Goal: Information Seeking & Learning: Learn about a topic

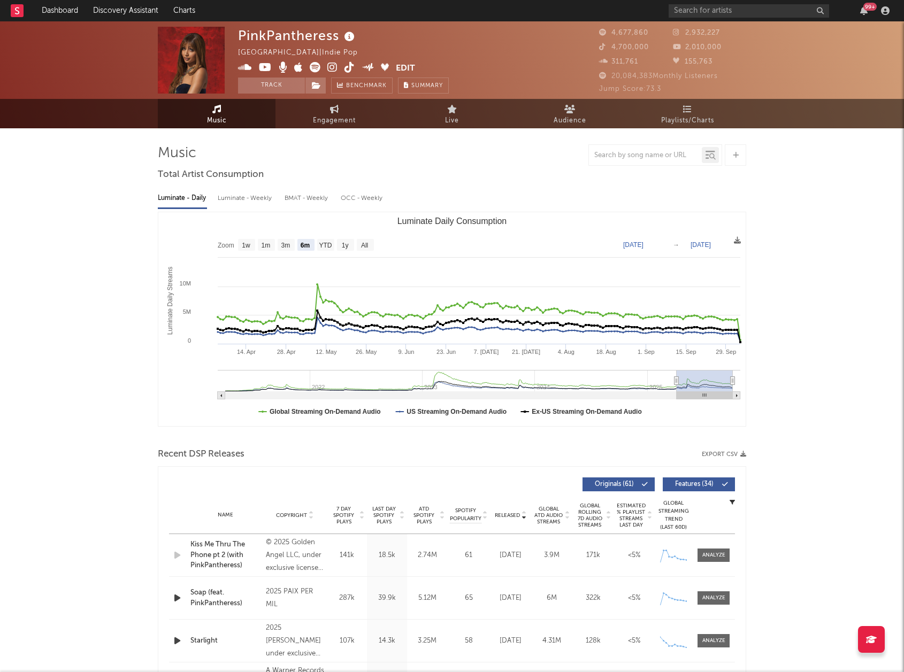
select select "6m"
click at [733, 13] on input "text" at bounding box center [749, 10] width 160 height 13
type input "[PERSON_NAME]"
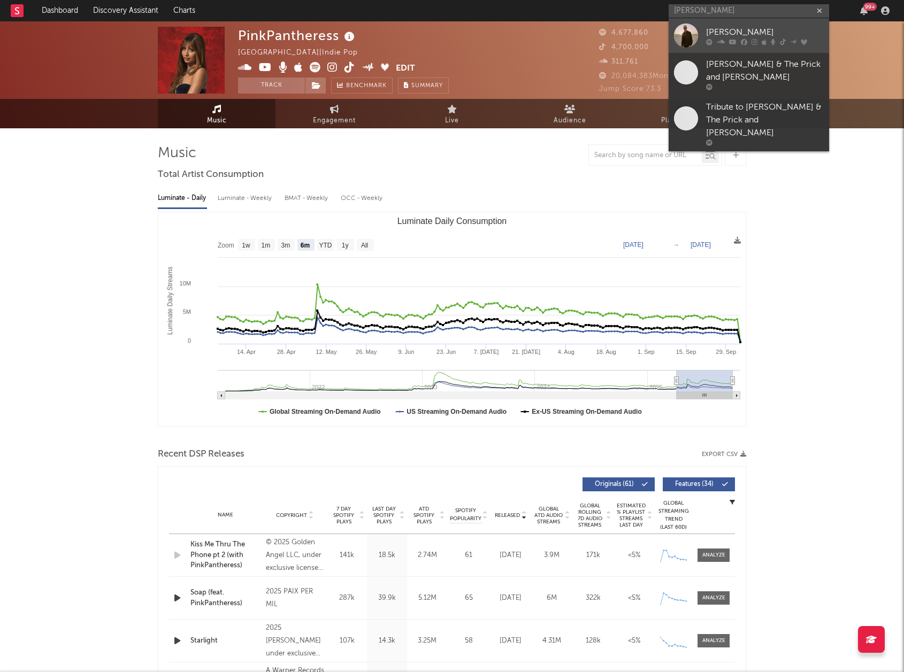
click at [734, 34] on div "[PERSON_NAME]" at bounding box center [765, 32] width 118 height 13
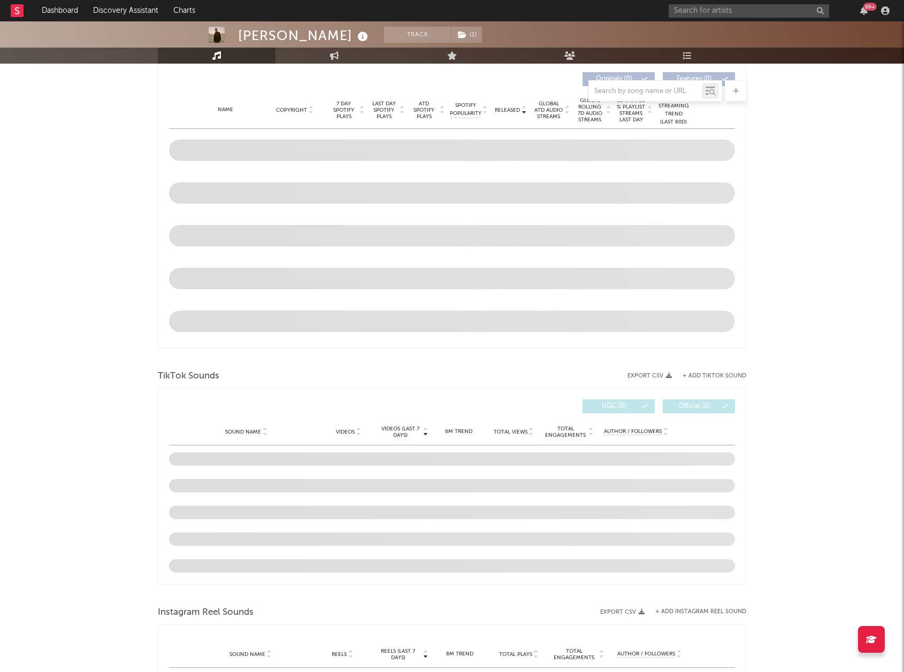
select select "6m"
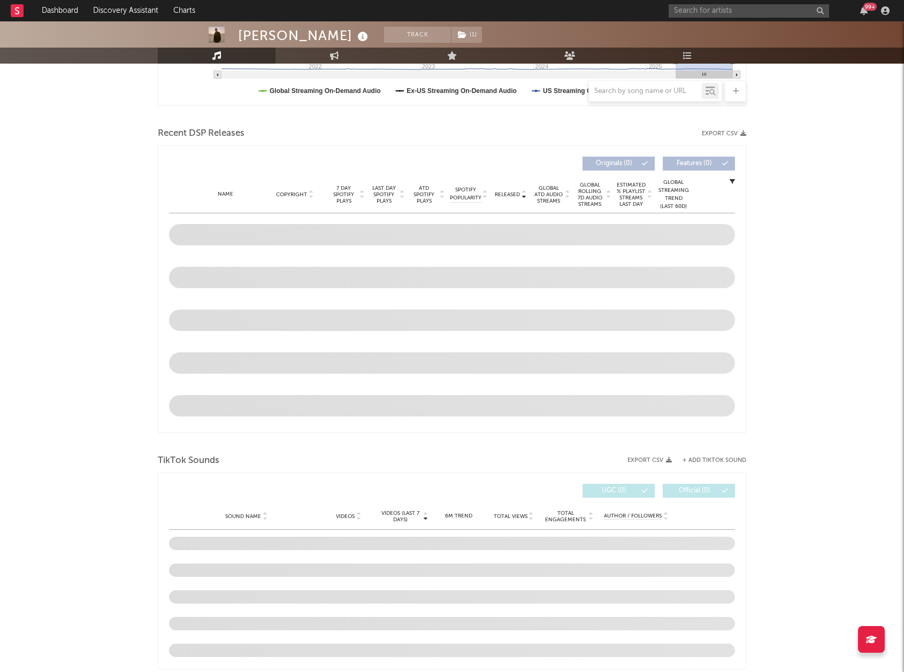
scroll to position [405, 0]
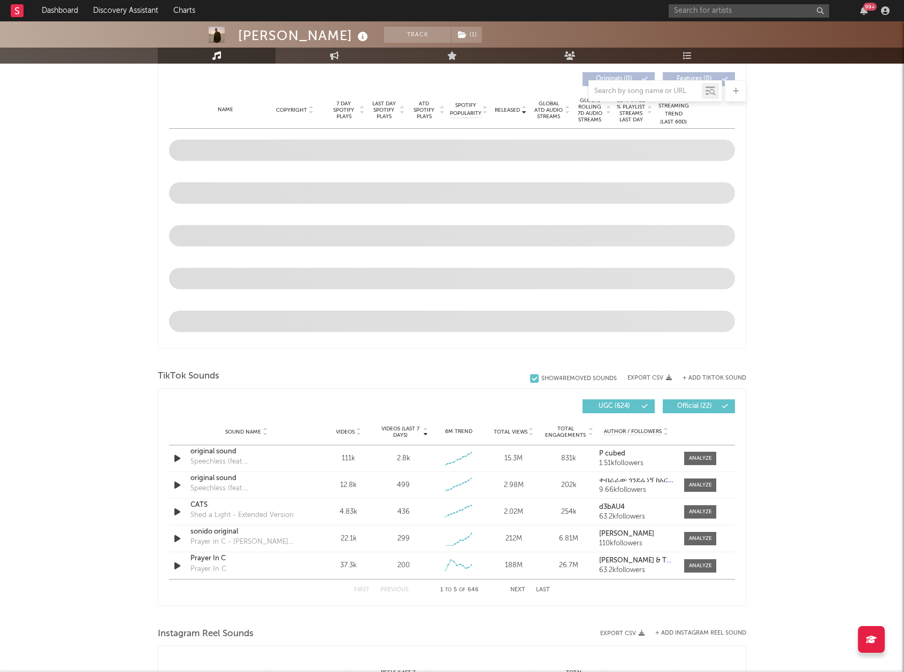
click at [516, 592] on button "Next" at bounding box center [517, 590] width 15 height 6
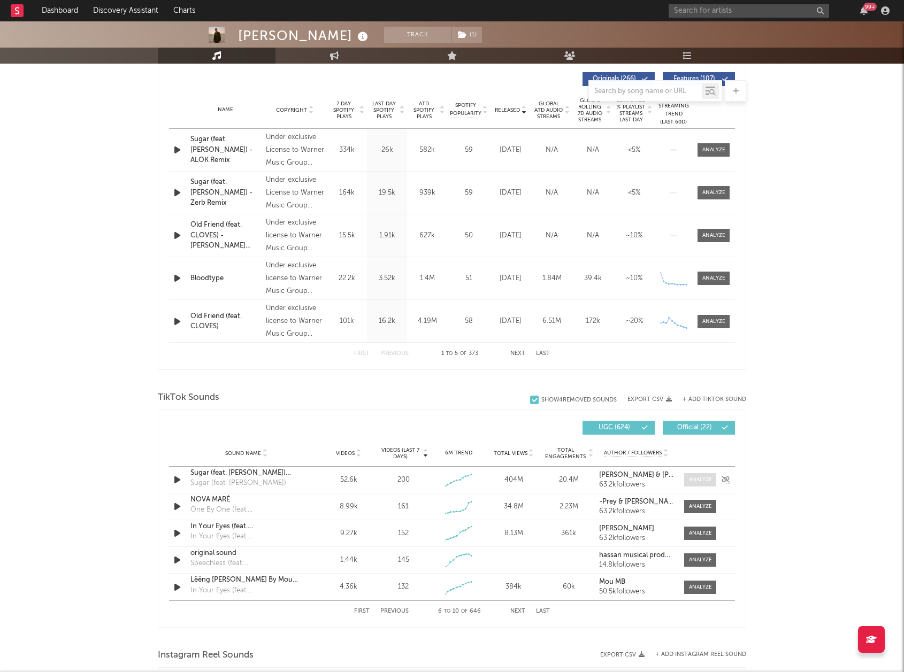
click at [700, 478] on div at bounding box center [700, 480] width 23 height 8
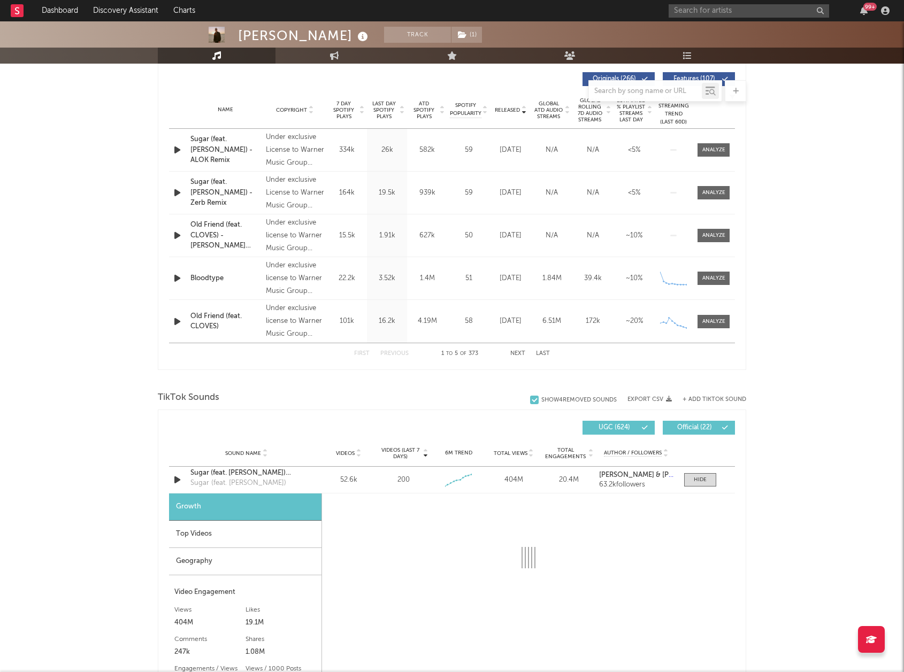
click at [271, 538] on div "Top Videos" at bounding box center [245, 534] width 152 height 27
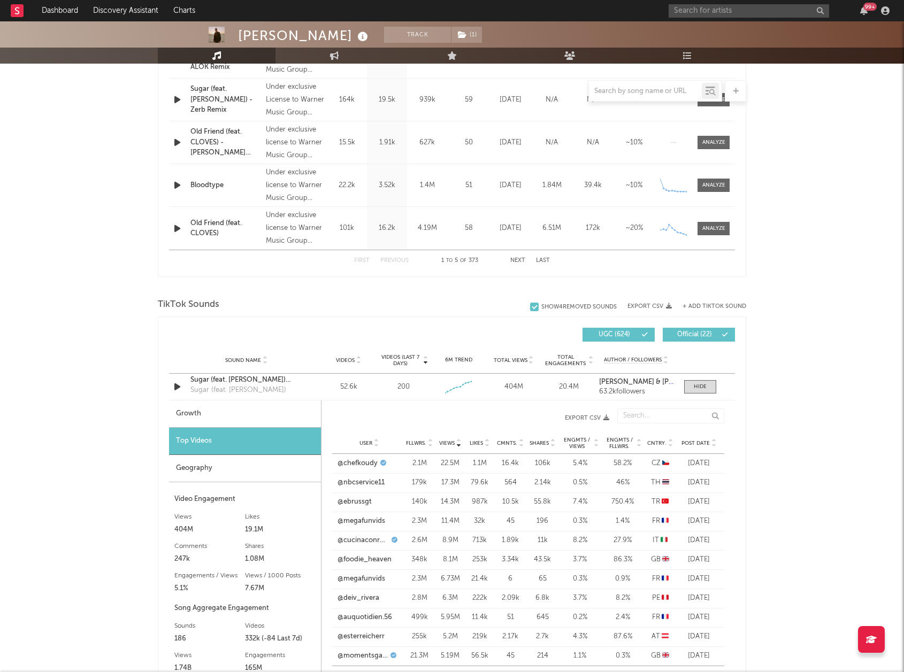
scroll to position [512, 0]
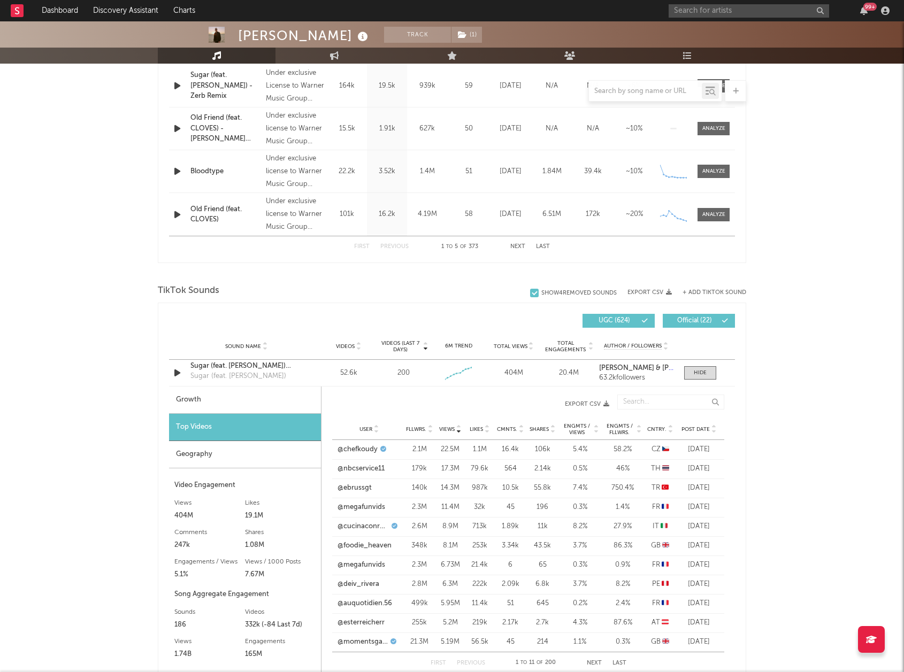
click at [709, 429] on span "Post Date" at bounding box center [695, 429] width 28 height 6
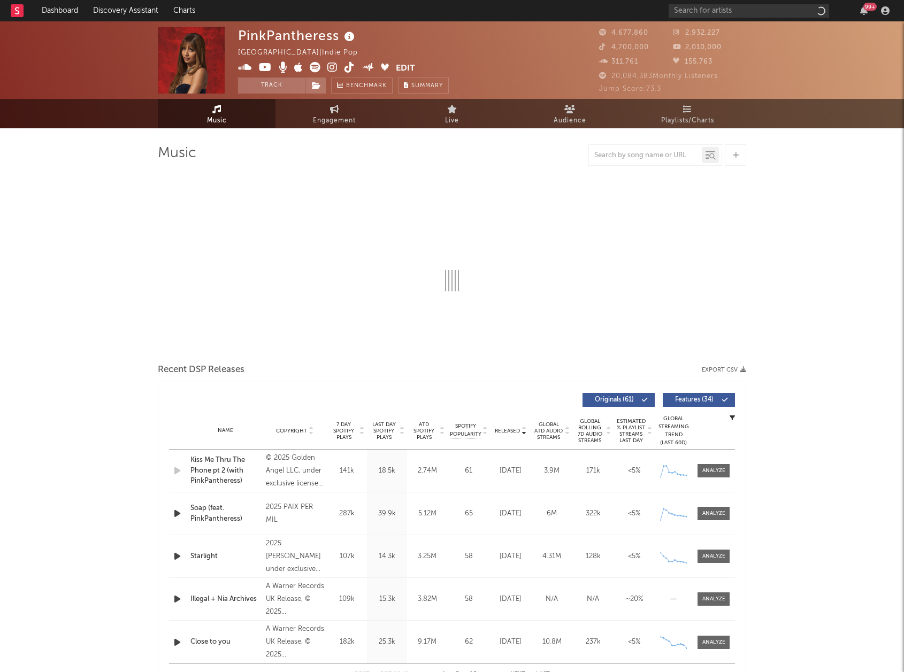
select select "6m"
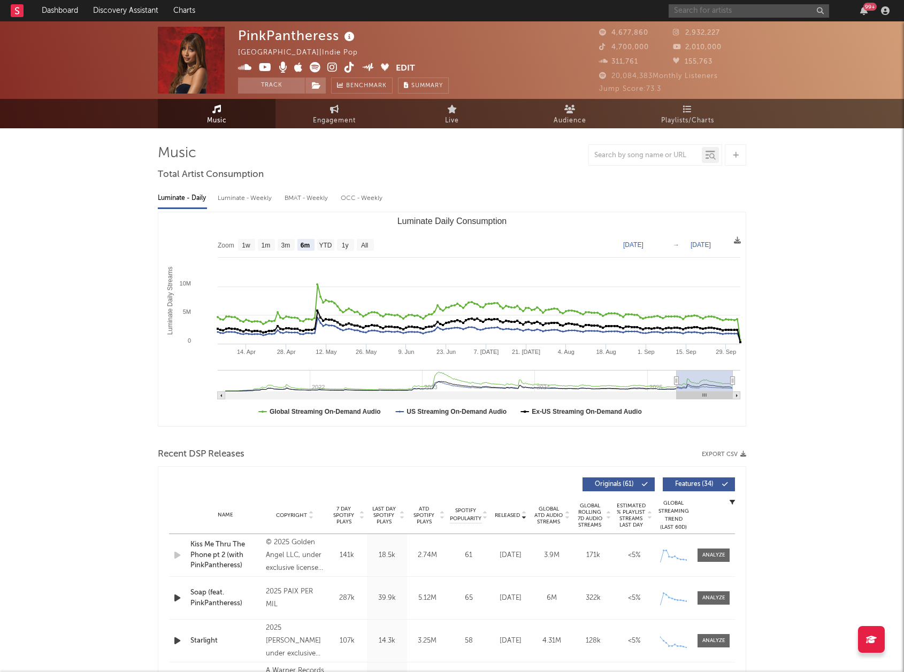
click at [721, 13] on input "text" at bounding box center [749, 10] width 160 height 13
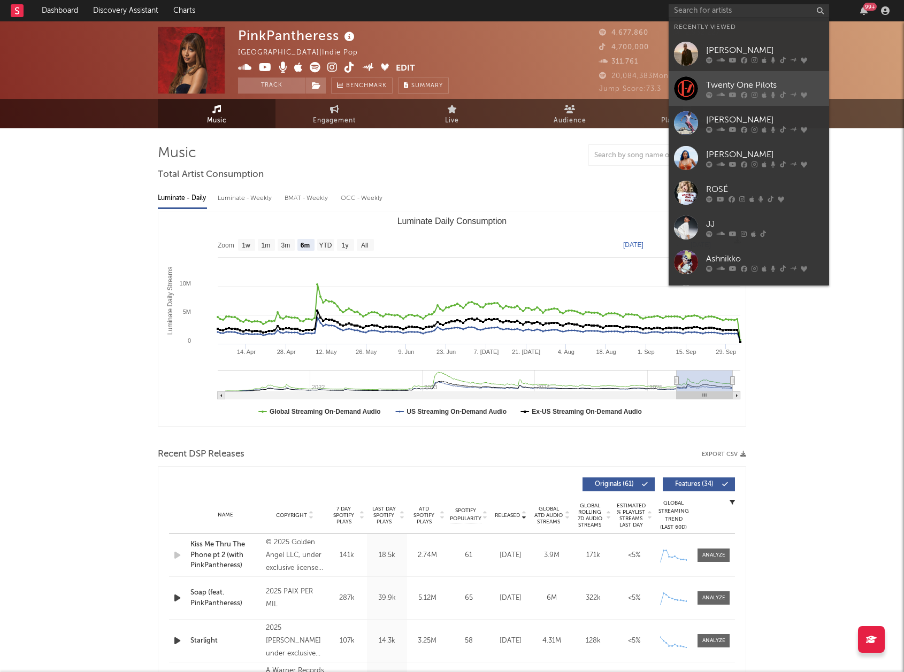
click at [734, 80] on div "Twenty One Pilots" at bounding box center [765, 85] width 118 height 13
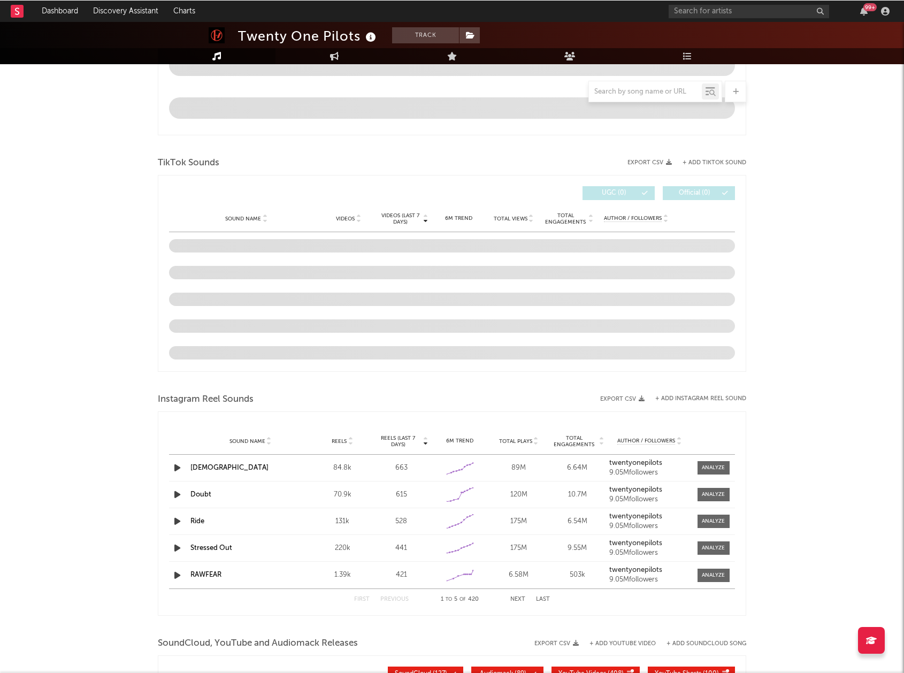
scroll to position [619, 0]
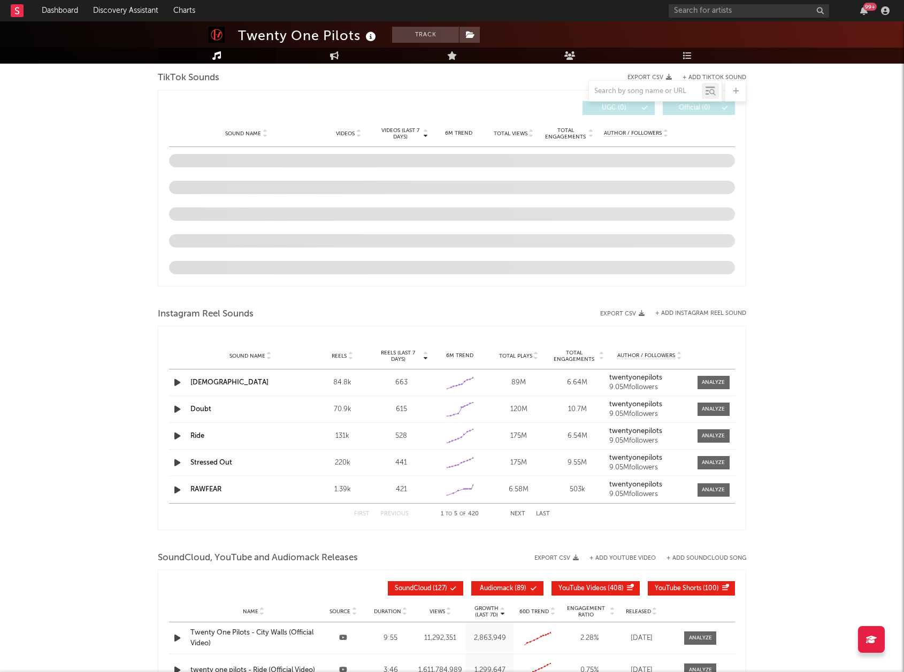
select select "6m"
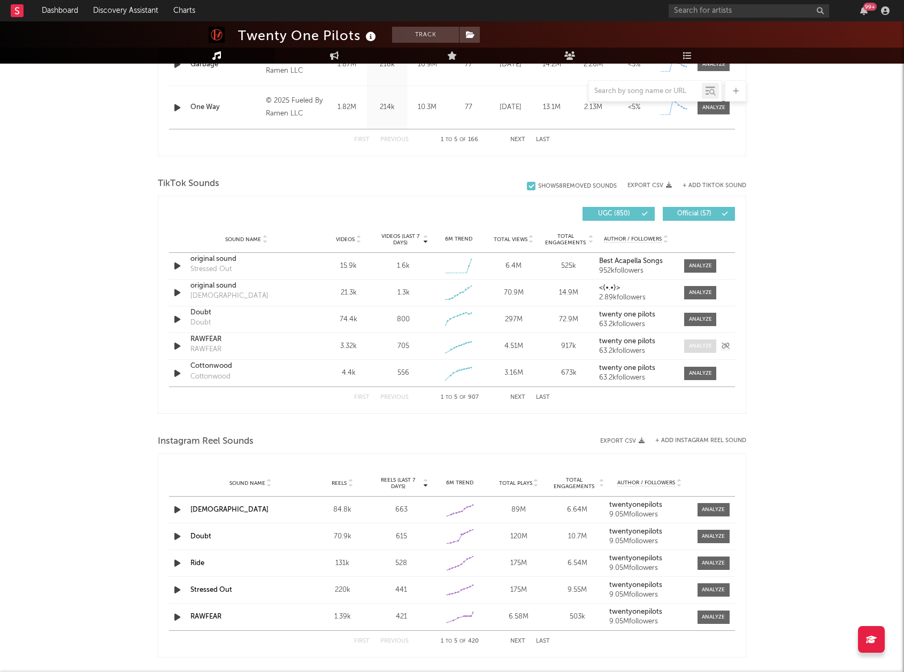
click at [713, 350] on span at bounding box center [700, 346] width 32 height 13
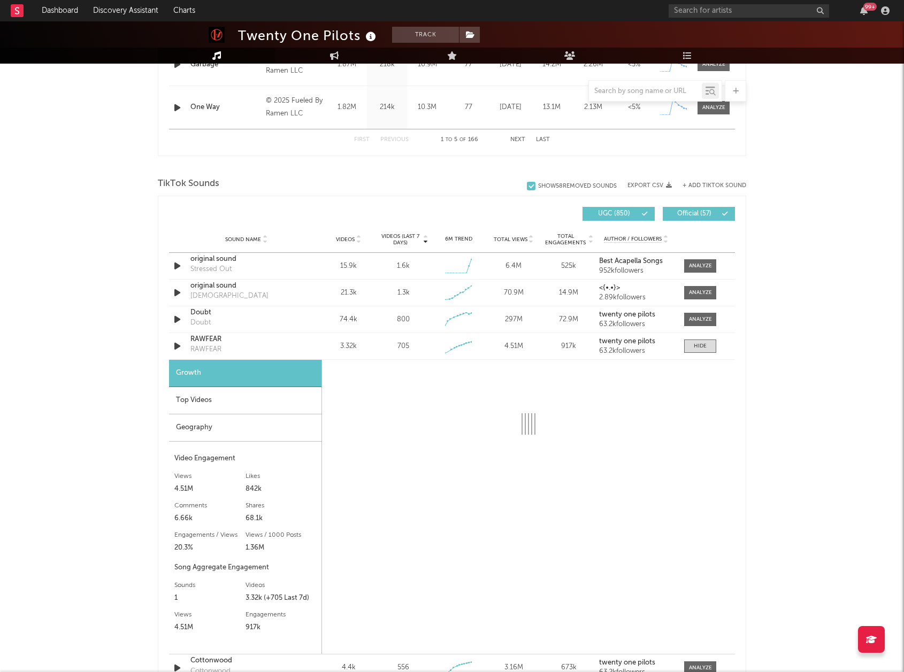
select select "1w"
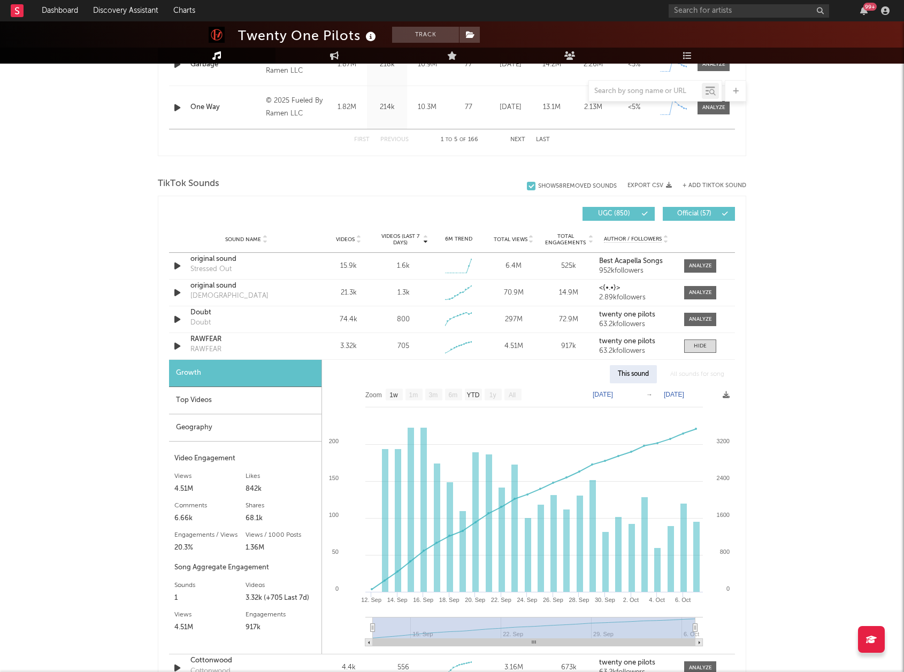
click at [225, 403] on div "Top Videos" at bounding box center [245, 400] width 152 height 27
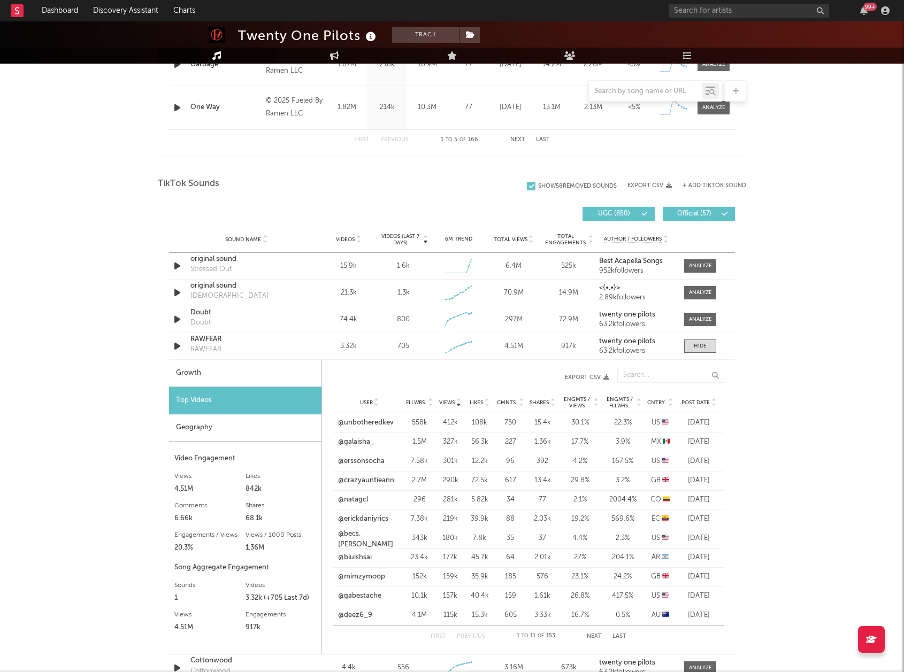
click at [703, 403] on span "Post Date" at bounding box center [695, 403] width 28 height 6
click at [383, 442] on link "@adoreyoudrada" at bounding box center [366, 442] width 56 height 11
click at [379, 426] on link "@water.slide.bois" at bounding box center [366, 423] width 56 height 11
click at [363, 460] on link "@flaurelmusic" at bounding box center [360, 461] width 45 height 11
click at [383, 479] on link "@thatfanged_doe" at bounding box center [367, 480] width 58 height 11
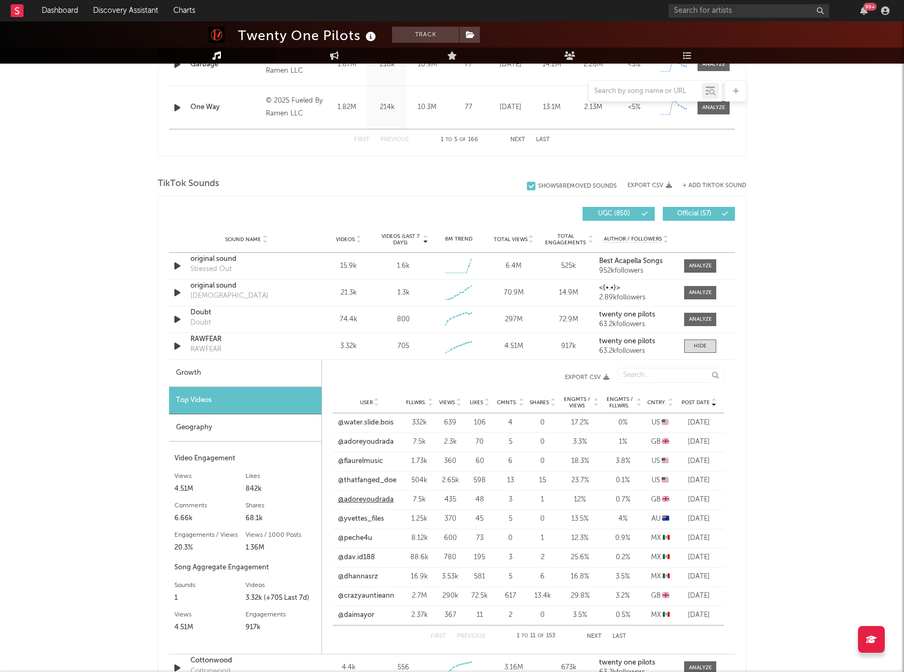
click at [370, 503] on link "@adoreyoudrada" at bounding box center [366, 500] width 56 height 11
click at [366, 523] on link "@yvettes_files" at bounding box center [361, 519] width 46 height 11
click at [707, 347] on span at bounding box center [700, 346] width 32 height 13
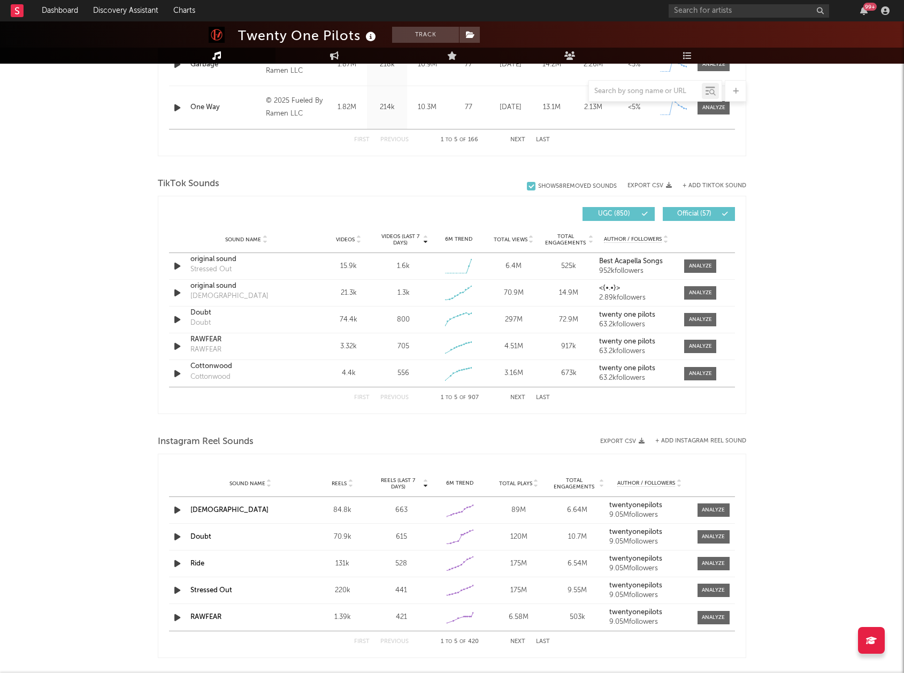
click at [519, 396] on button "Next" at bounding box center [517, 398] width 15 height 6
click at [511, 397] on button "Next" at bounding box center [517, 398] width 15 height 6
click at [291, 347] on div "Robot Voices Robot Voices" at bounding box center [246, 346] width 112 height 25
click at [234, 342] on div "Robot Voices" at bounding box center [246, 339] width 112 height 11
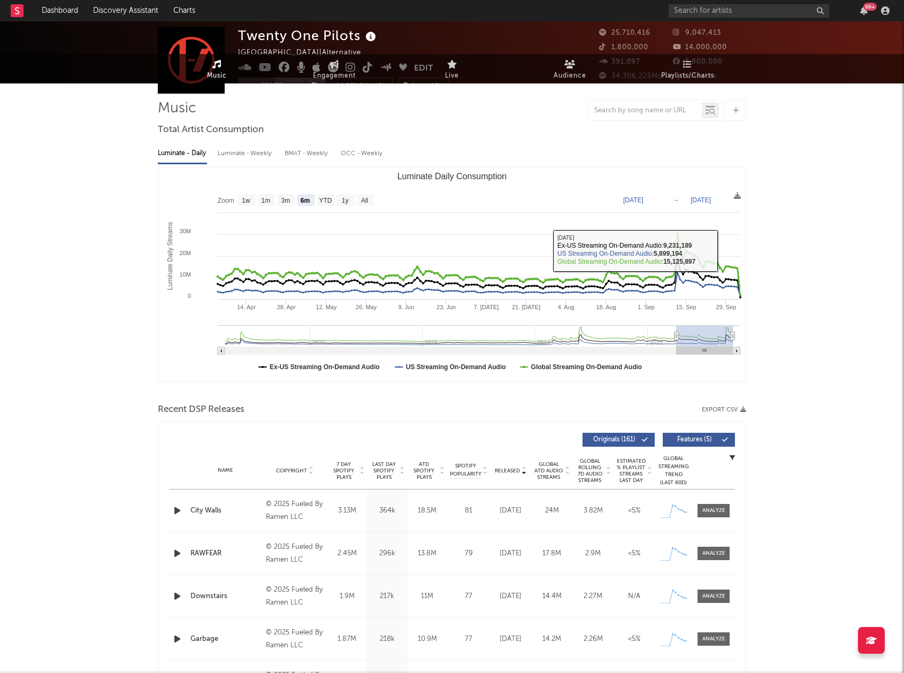
scroll to position [0, 0]
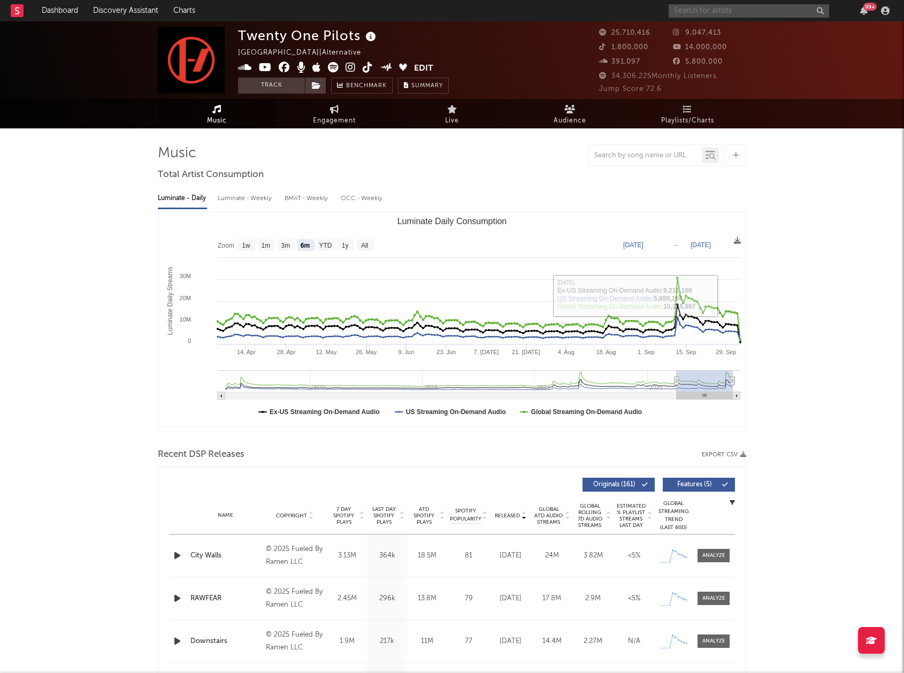
click at [726, 11] on input "text" at bounding box center [749, 10] width 160 height 13
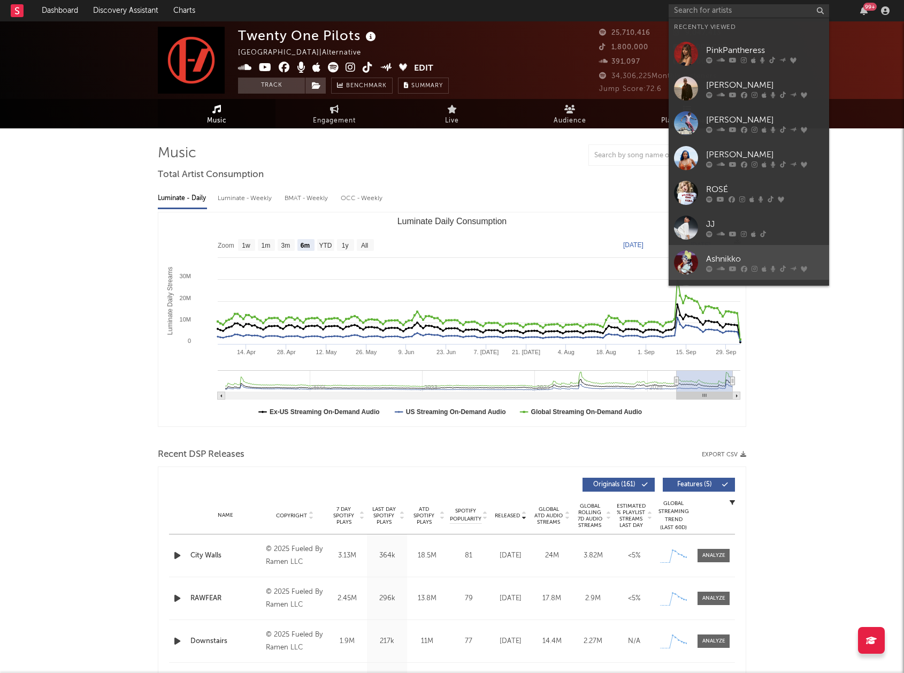
click at [744, 255] on div "Ashnikko" at bounding box center [765, 258] width 118 height 13
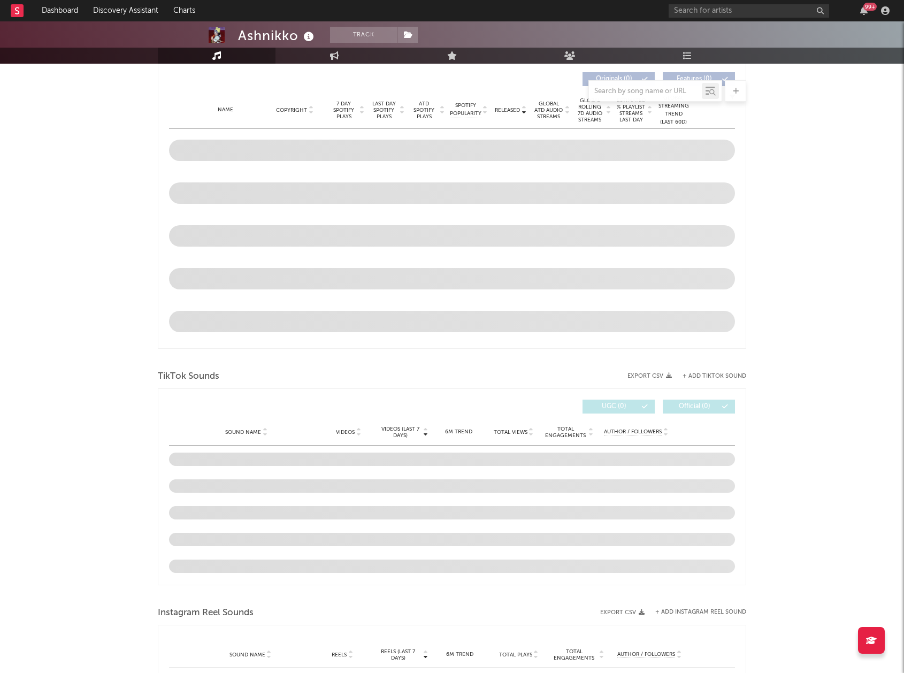
scroll to position [405, 0]
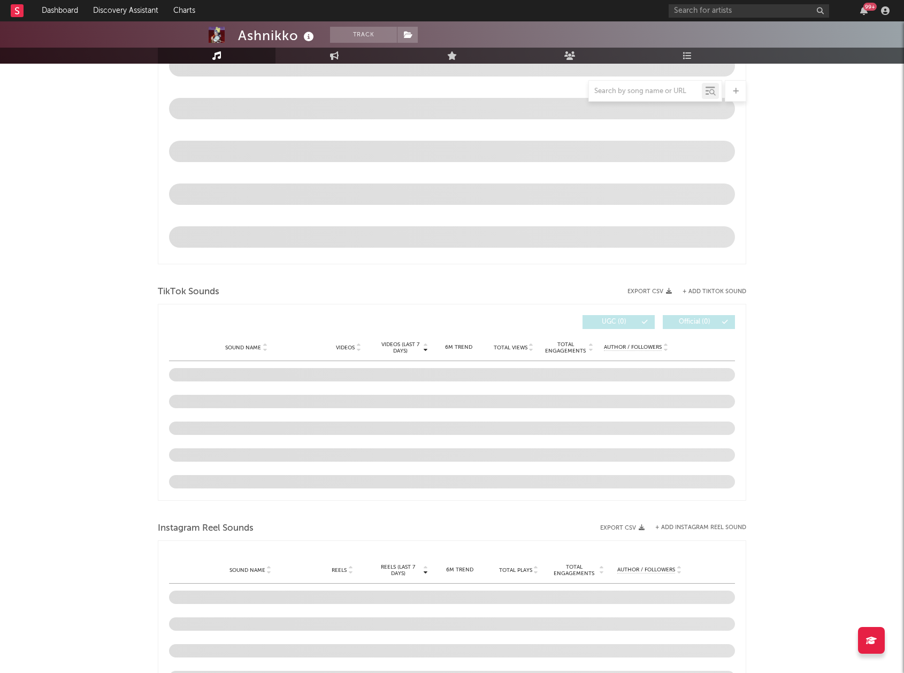
select select "6m"
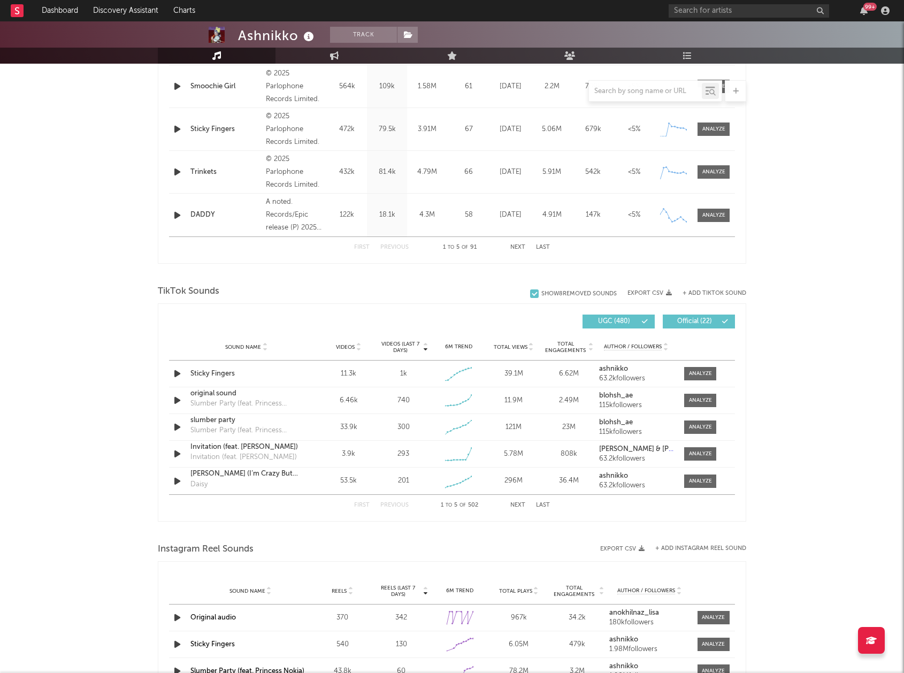
scroll to position [512, 0]
click at [271, 372] on div "Sticky Fingers" at bounding box center [246, 373] width 112 height 11
click at [697, 375] on div at bounding box center [700, 373] width 23 height 8
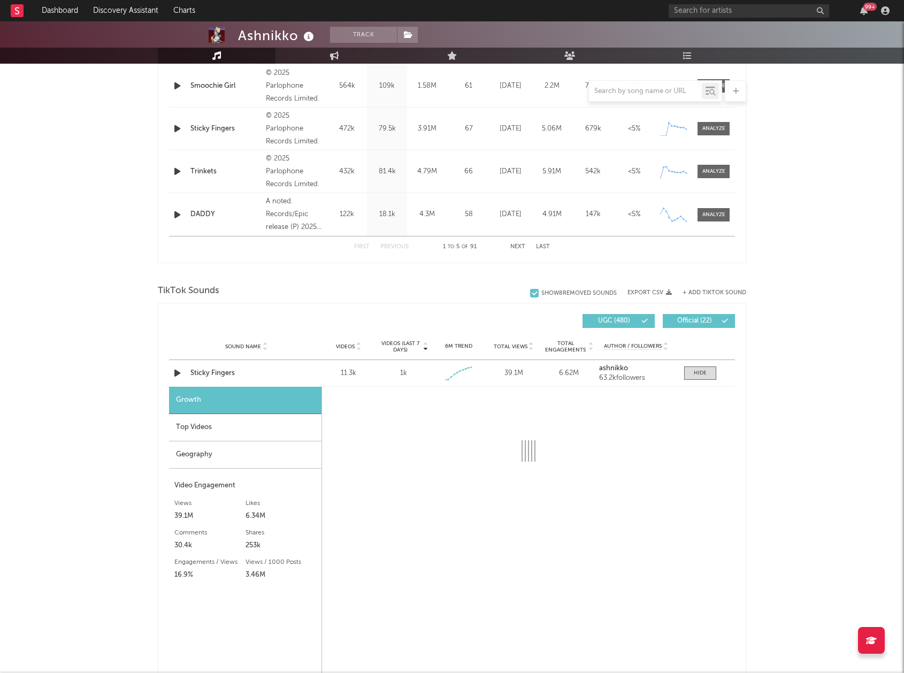
select select "1w"
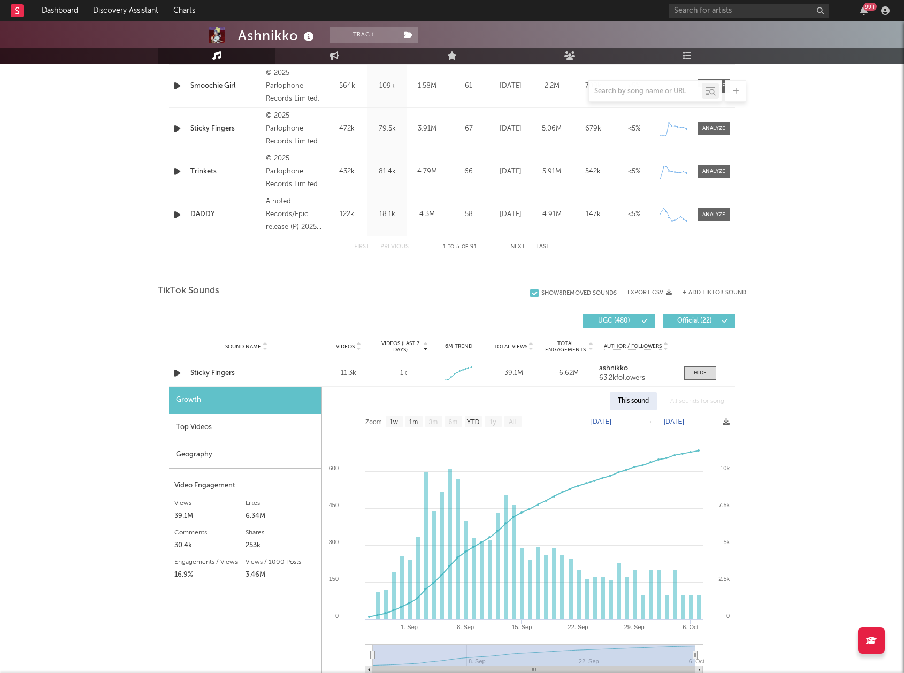
click at [190, 423] on div "Top Videos" at bounding box center [245, 427] width 152 height 27
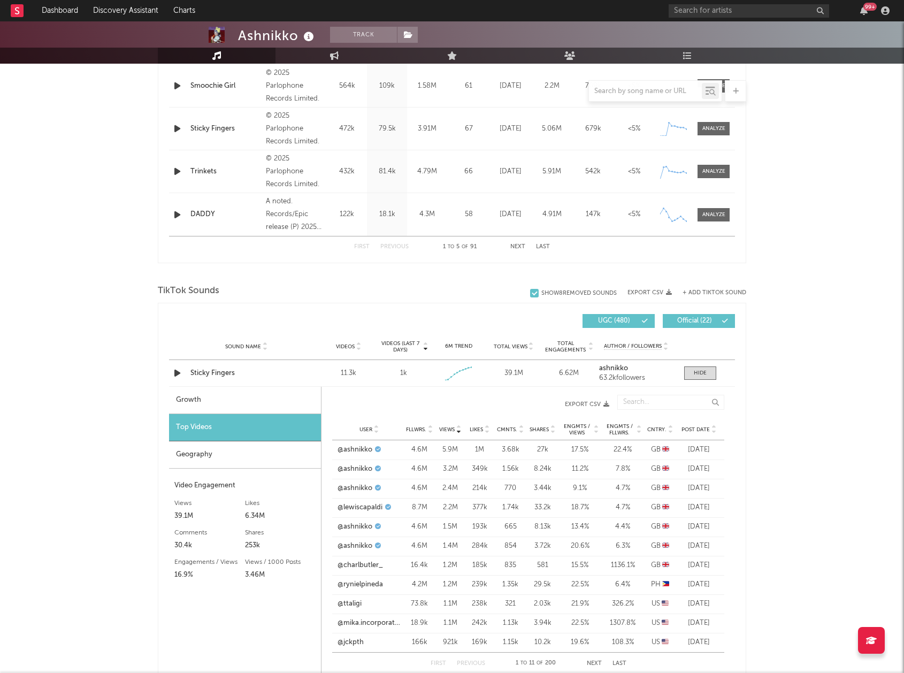
click at [683, 431] on span "Post Date" at bounding box center [695, 429] width 28 height 6
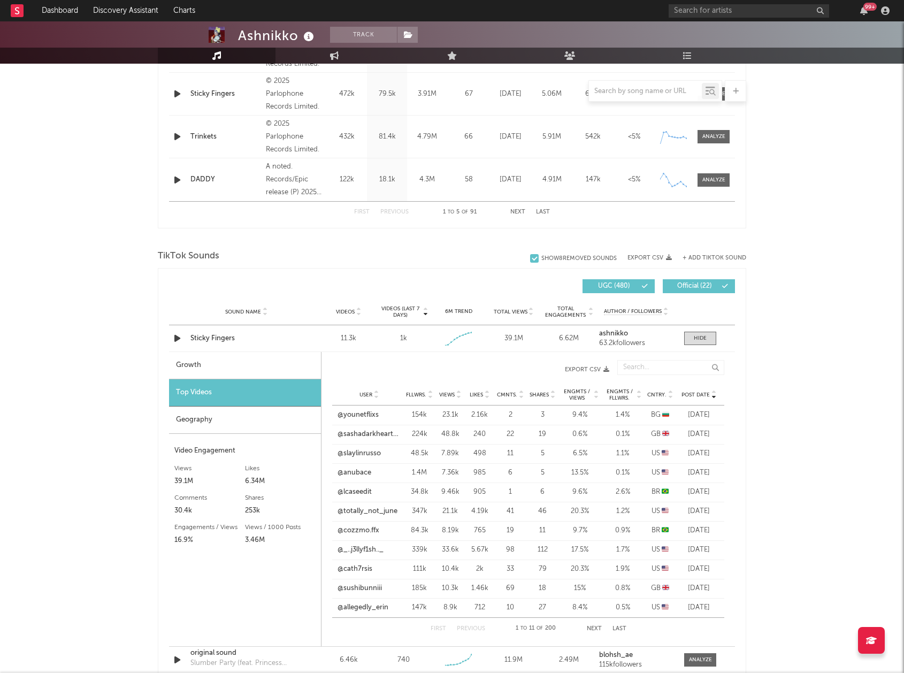
scroll to position [566, 0]
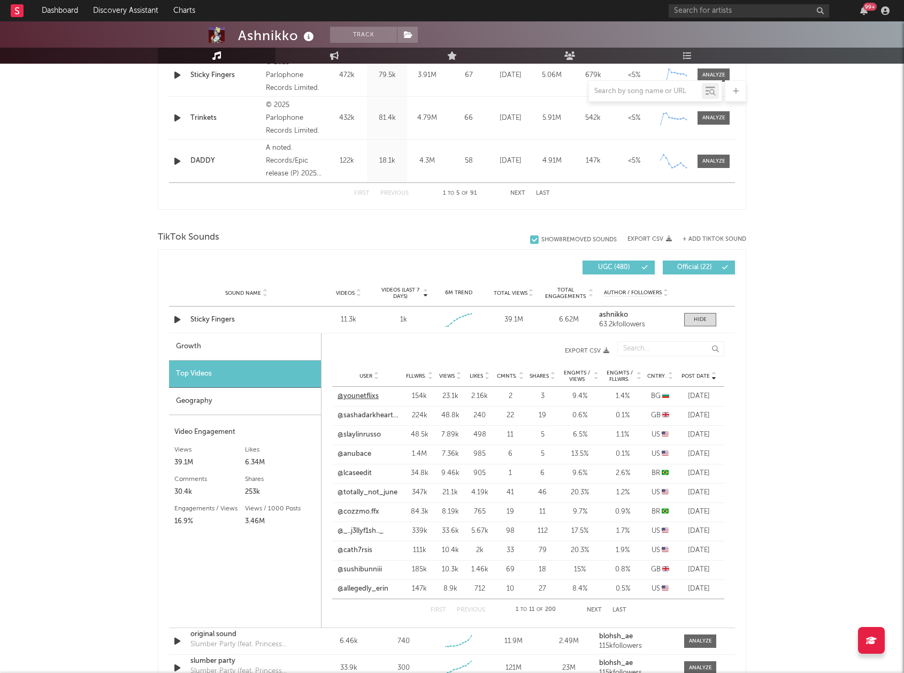
click at [370, 396] on link "@younetflixs" at bounding box center [357, 396] width 41 height 11
click at [386, 416] on link "@sashadarkheart_2" at bounding box center [368, 415] width 63 height 11
click at [366, 475] on link "@lcaseedit" at bounding box center [354, 473] width 34 height 11
click at [365, 570] on link "@sushibunniii" at bounding box center [359, 569] width 44 height 11
click at [593, 609] on button "Next" at bounding box center [594, 610] width 15 height 6
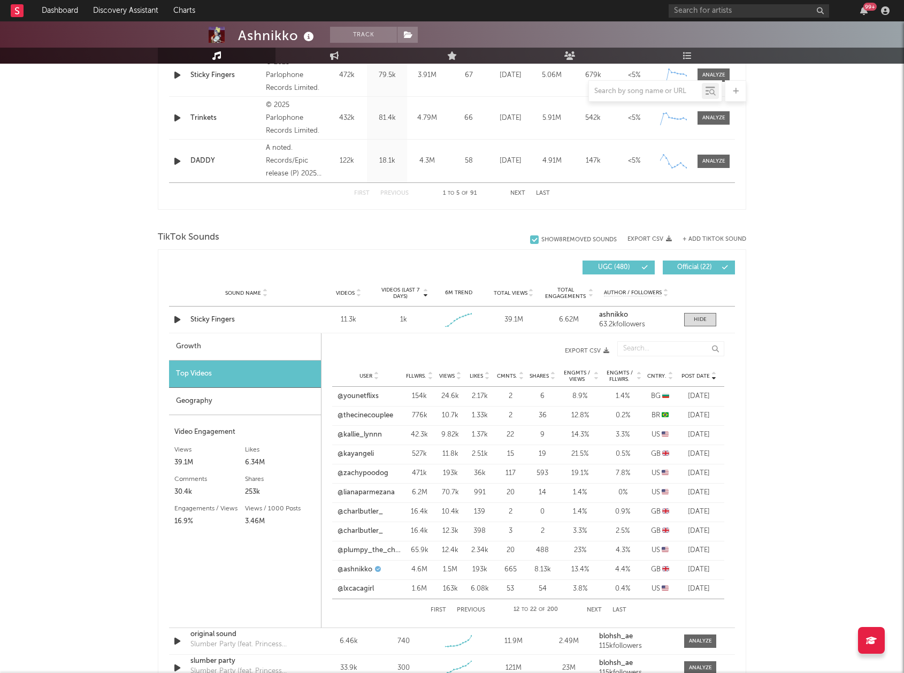
click at [465, 608] on button "Previous" at bounding box center [471, 610] width 28 height 6
click at [236, 348] on div "Growth" at bounding box center [245, 346] width 152 height 27
select select "1w"
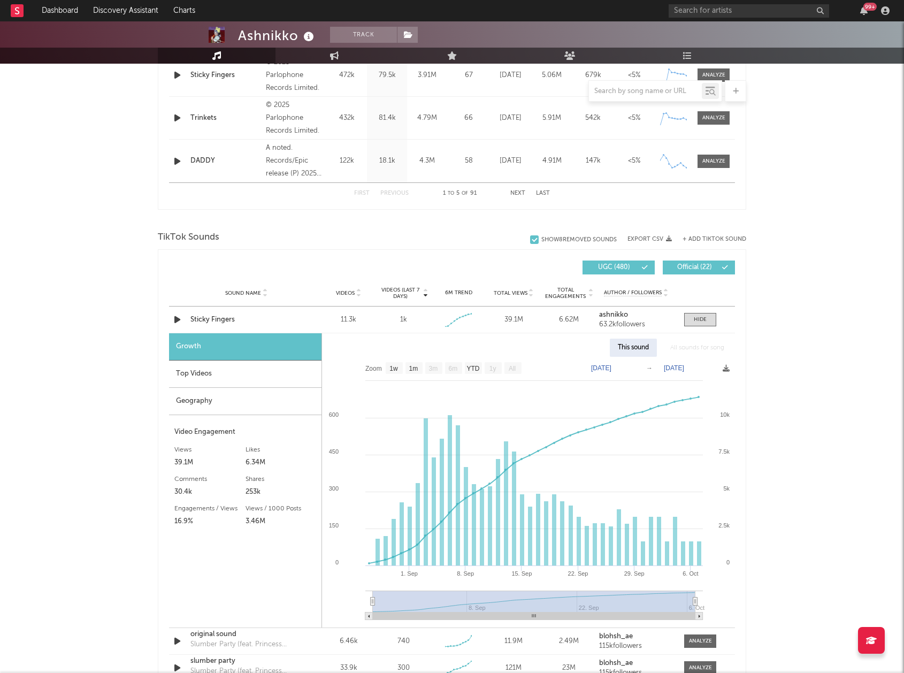
click at [236, 375] on div "Top Videos" at bounding box center [245, 373] width 152 height 27
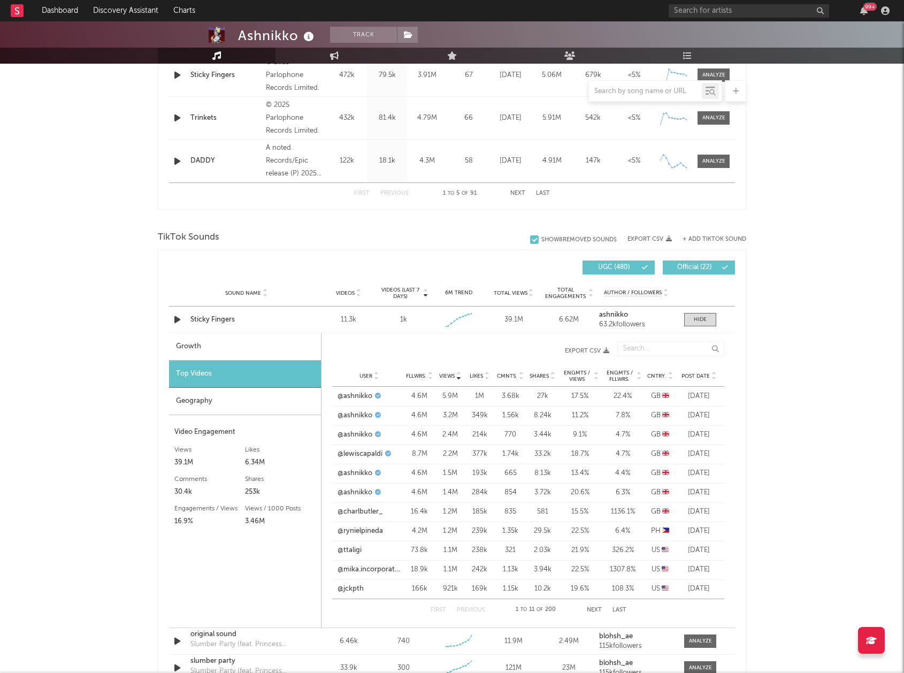
click at [233, 395] on div "Geography" at bounding box center [245, 401] width 152 height 27
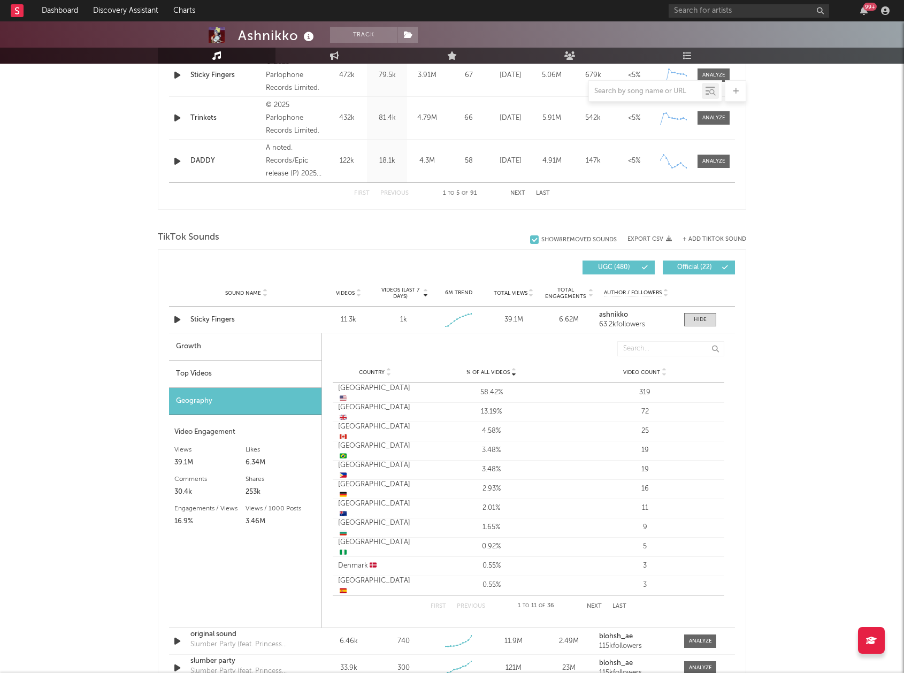
click at [233, 358] on div "Growth" at bounding box center [245, 346] width 152 height 27
select select "1w"
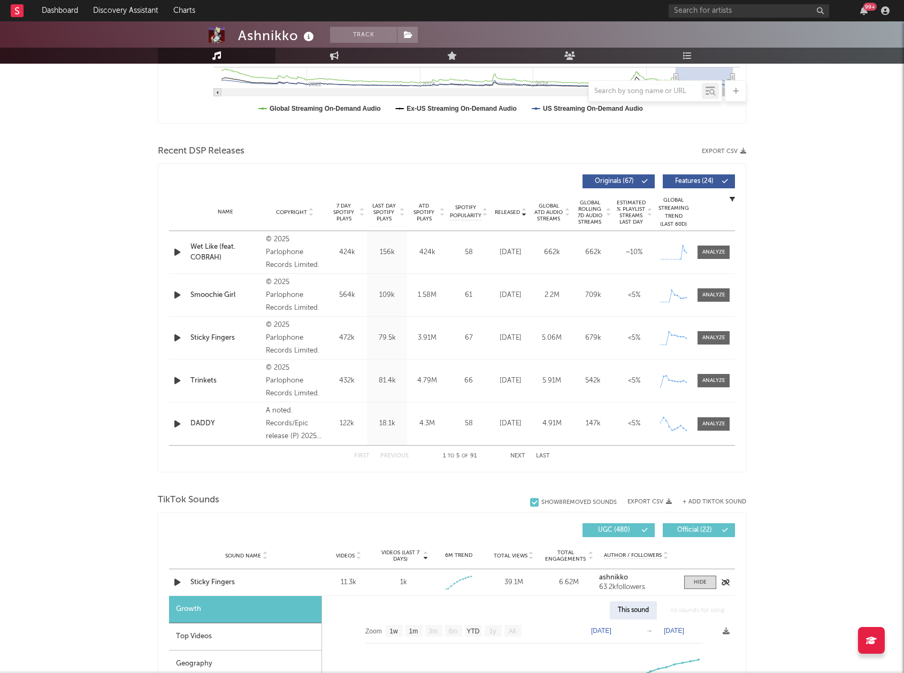
scroll to position [298, 0]
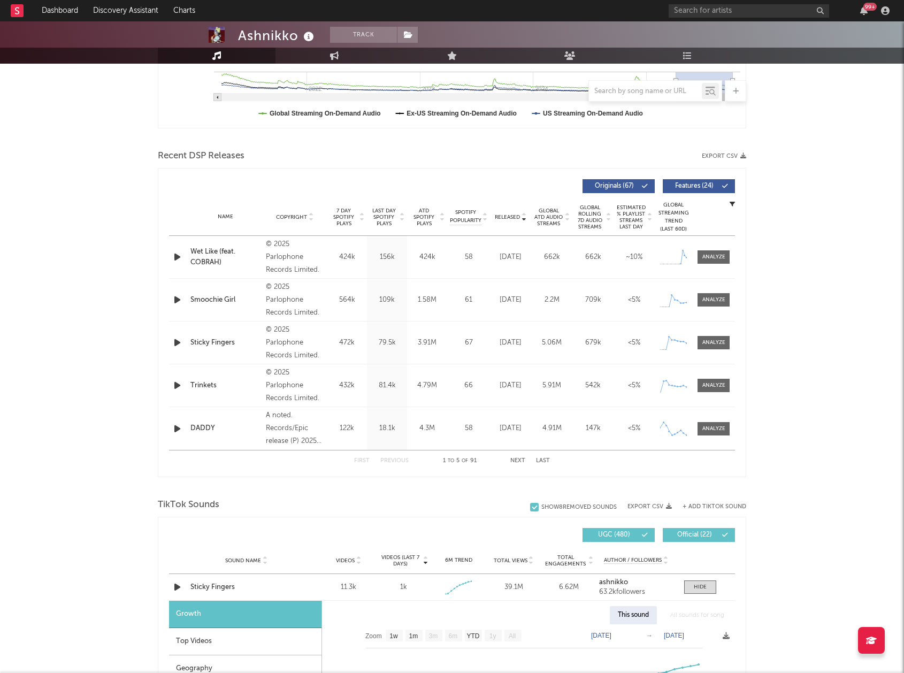
click at [243, 263] on div "Wet Like (feat. COBRAH)" at bounding box center [225, 257] width 70 height 21
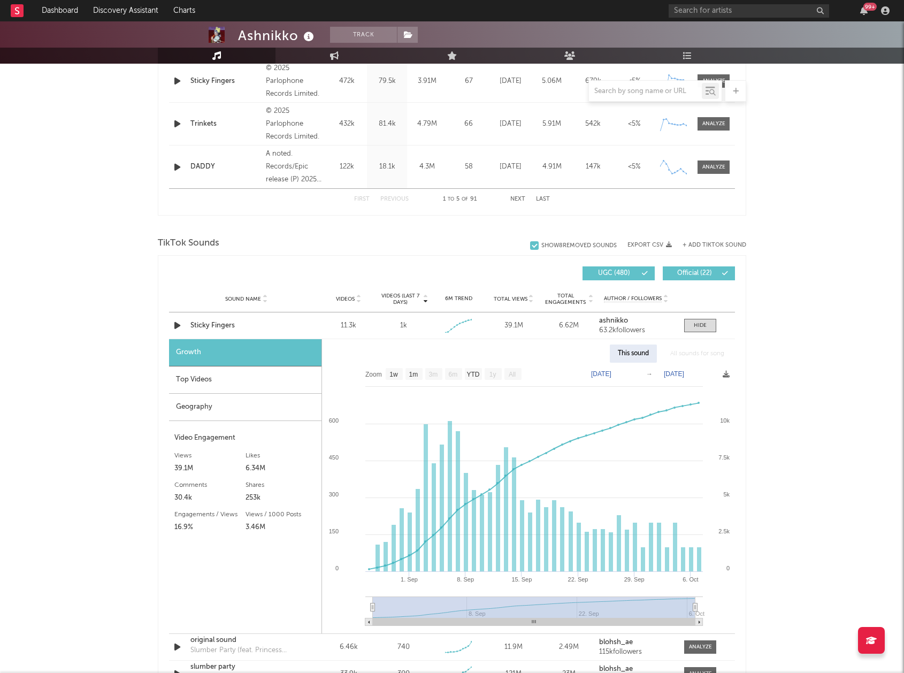
scroll to position [459, 0]
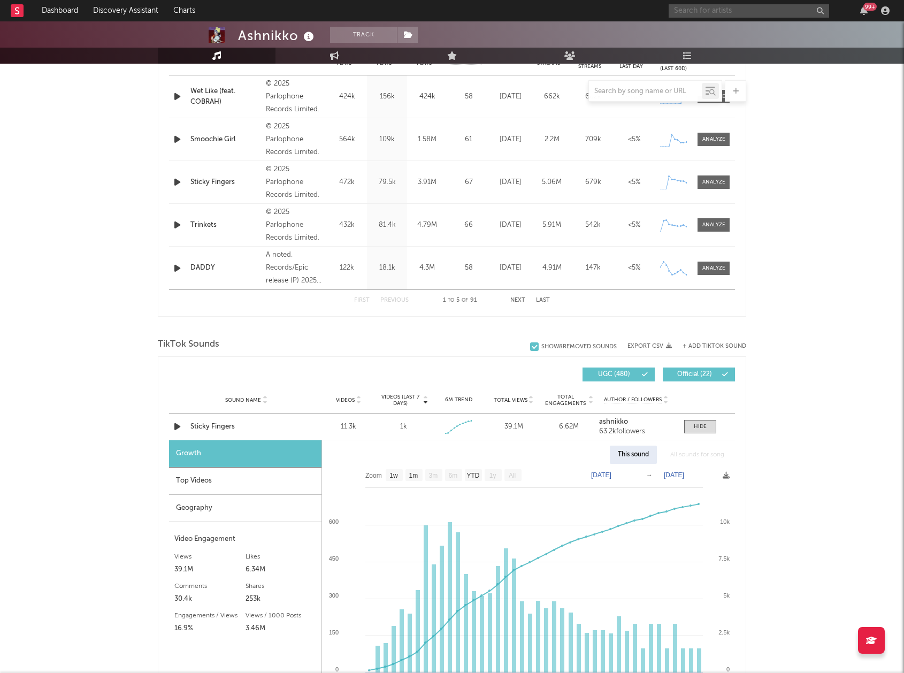
click at [706, 5] on input "text" at bounding box center [749, 10] width 160 height 13
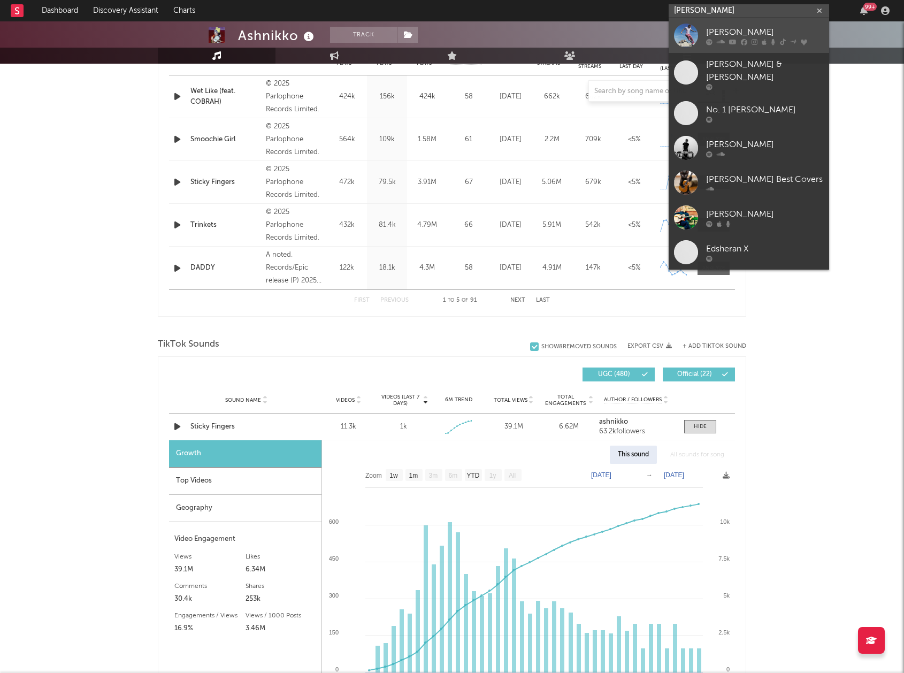
type input "ed sheeran"
click at [719, 28] on div "[PERSON_NAME]" at bounding box center [765, 32] width 118 height 13
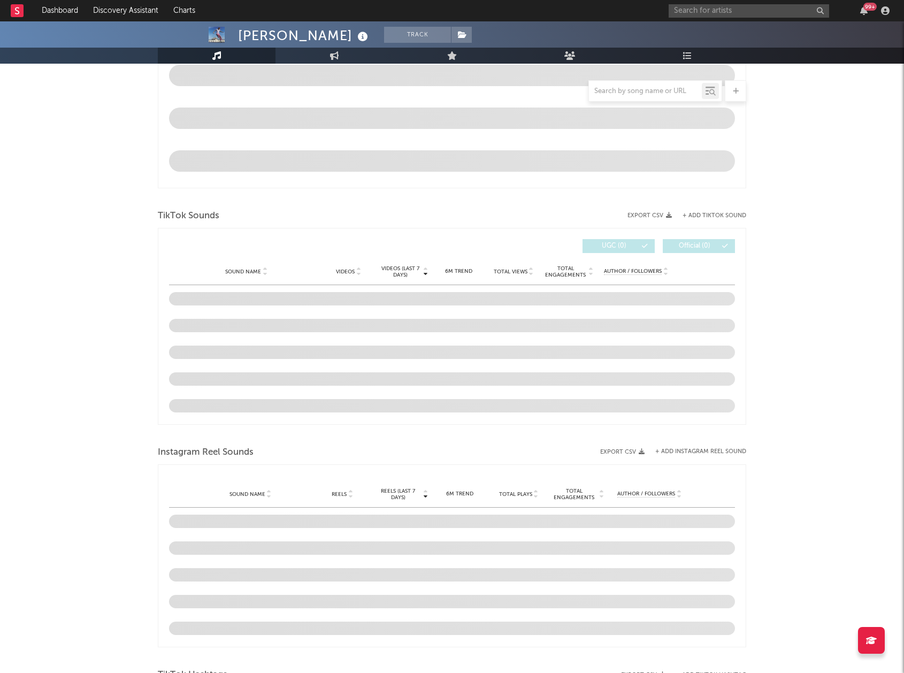
select select "6m"
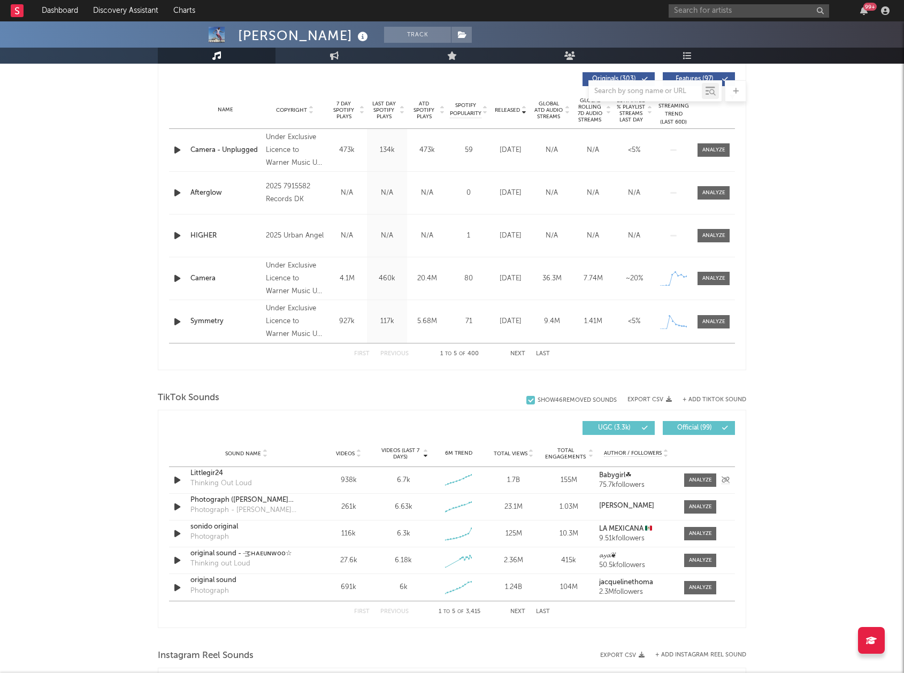
scroll to position [459, 0]
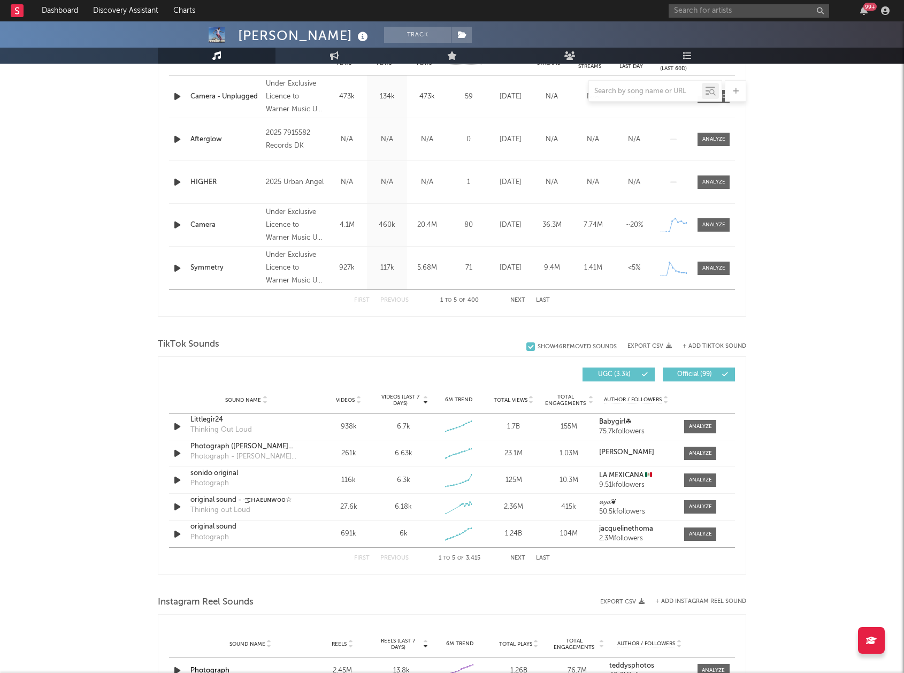
click at [517, 558] on button "Next" at bounding box center [517, 558] width 15 height 6
click at [662, 90] on input "text" at bounding box center [645, 91] width 113 height 9
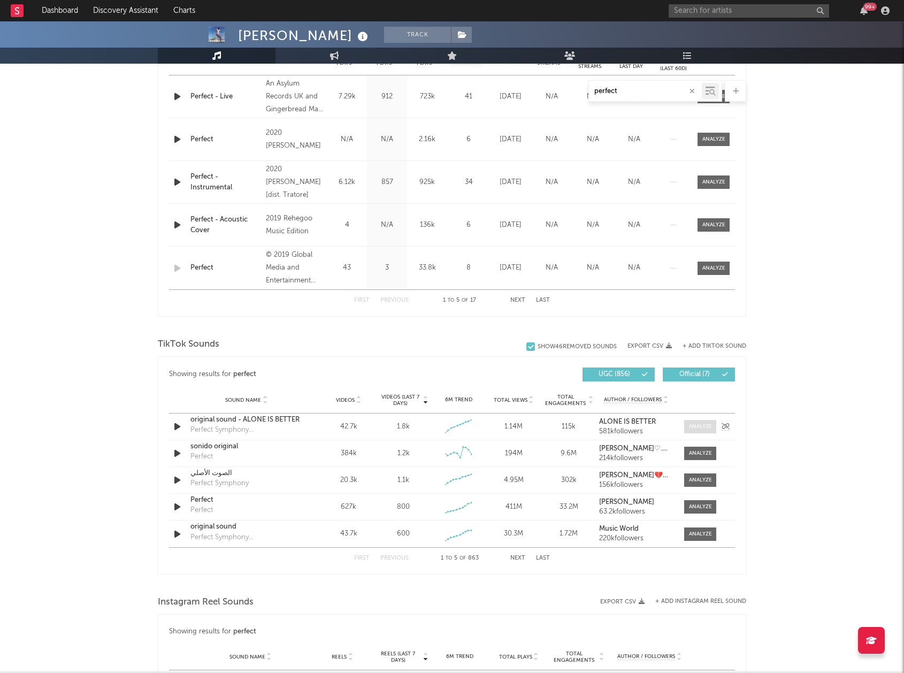
type input "perfect"
click at [700, 425] on div at bounding box center [700, 427] width 23 height 8
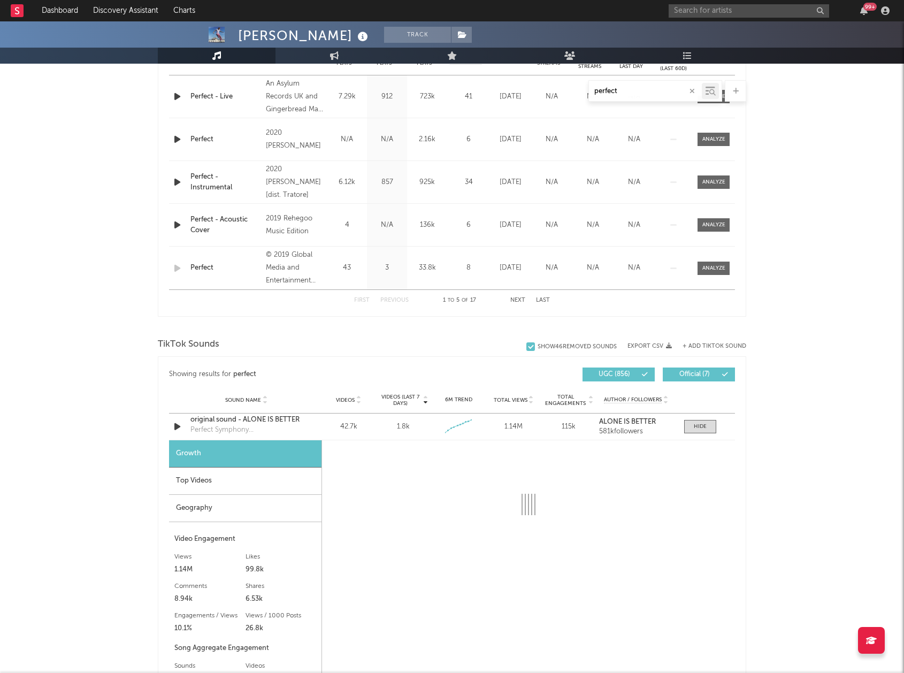
click at [244, 479] on div "Top Videos" at bounding box center [245, 480] width 152 height 27
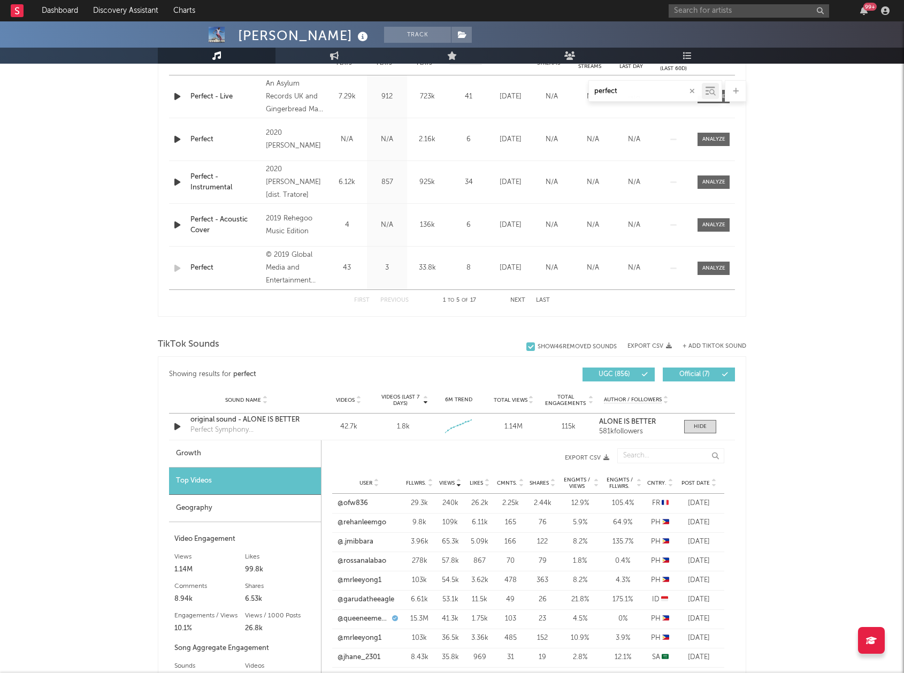
click at [705, 481] on span "Post Date" at bounding box center [695, 483] width 28 height 6
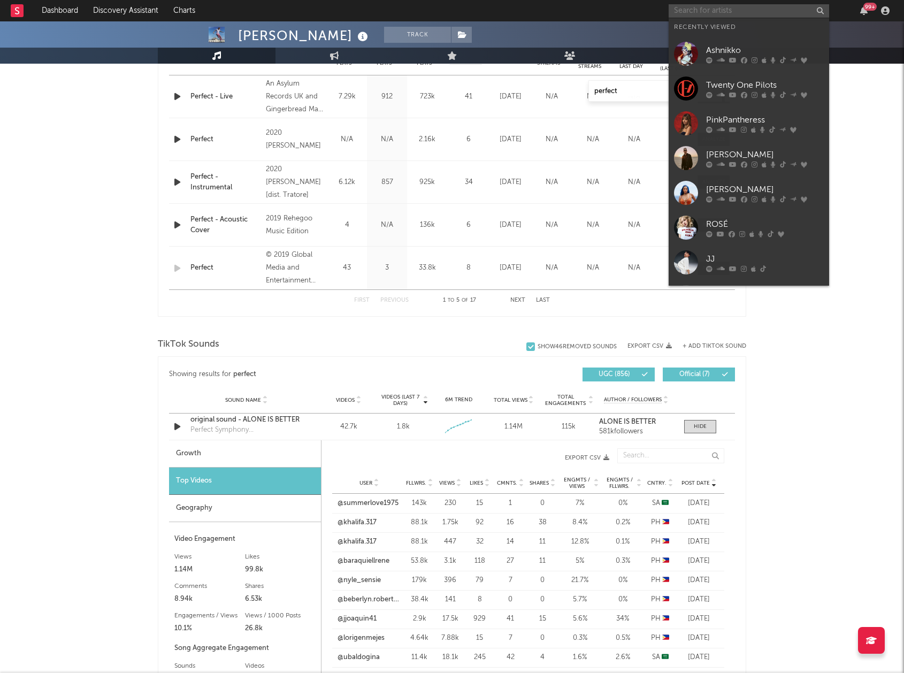
click at [695, 11] on input "text" at bounding box center [749, 10] width 160 height 13
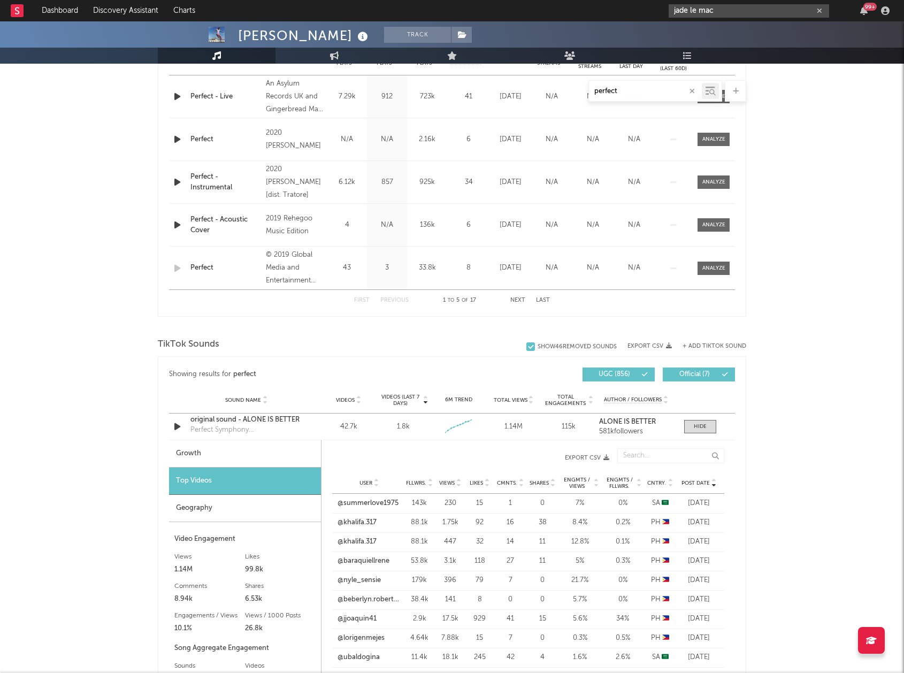
click at [698, 11] on input "jade le mac" at bounding box center [749, 10] width 160 height 13
type input "jade lemac"
click at [702, 29] on link "Jade LeMac" at bounding box center [749, 35] width 160 height 35
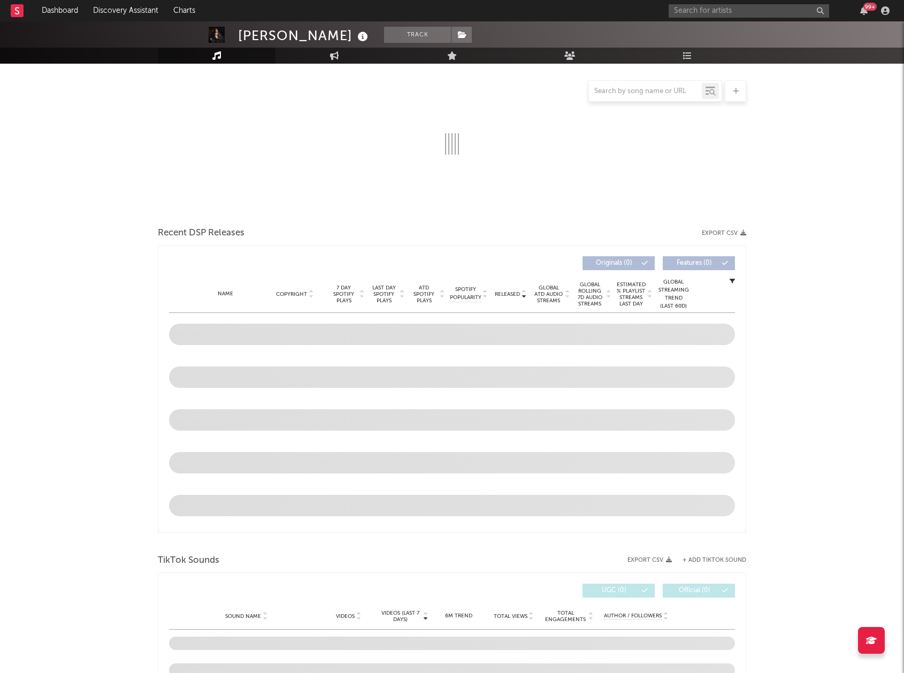
scroll to position [214, 0]
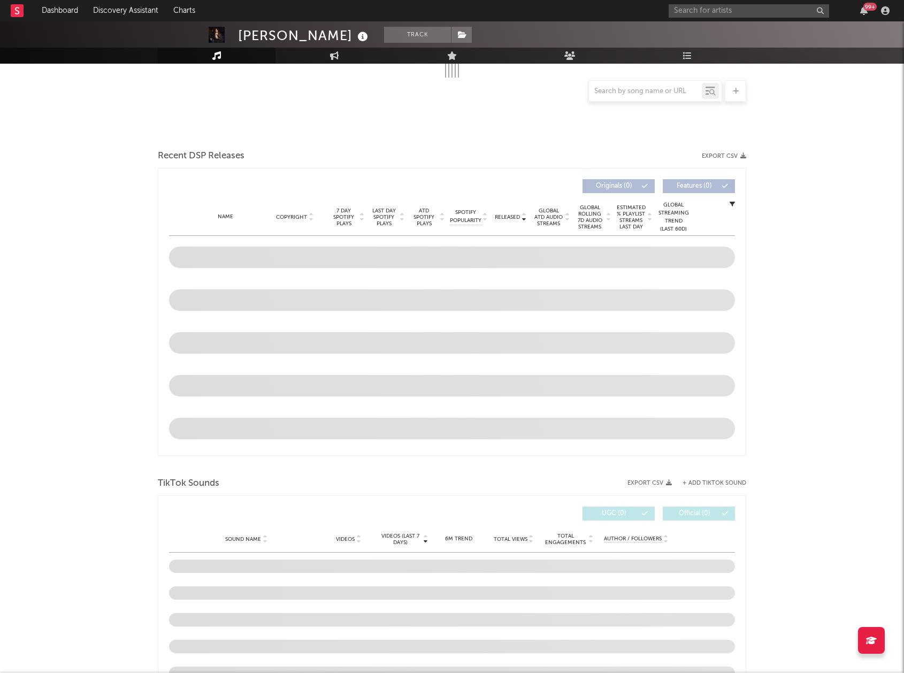
select select "6m"
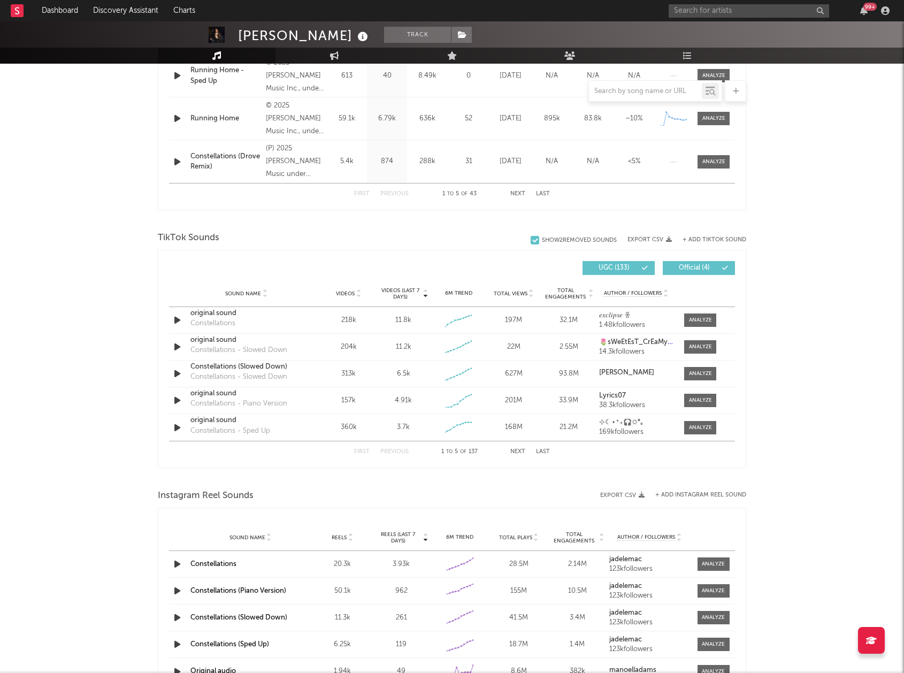
scroll to position [566, 0]
